Goal: Check status

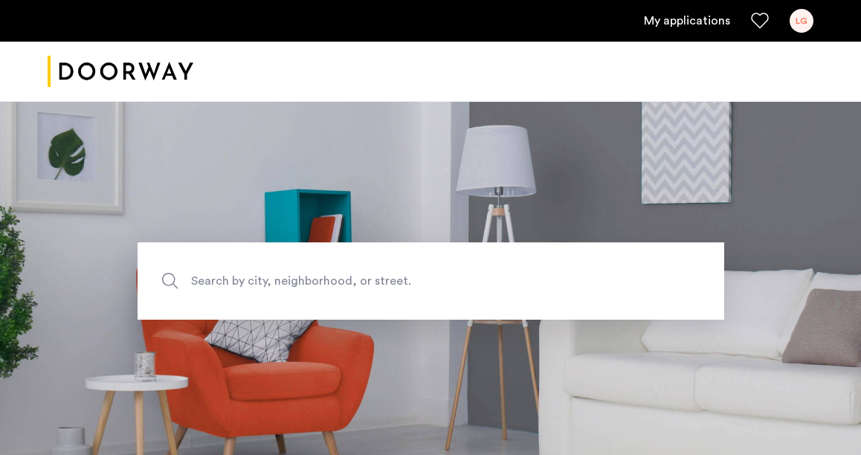
click at [693, 20] on link "My applications" at bounding box center [687, 21] width 86 height 18
